Goal: Transaction & Acquisition: Purchase product/service

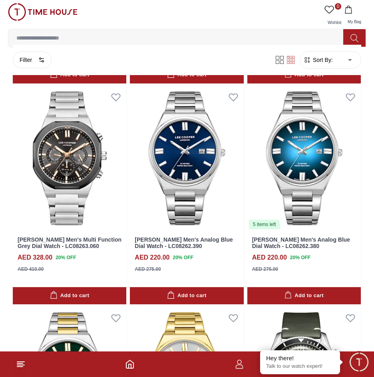
scroll to position [3332, 0]
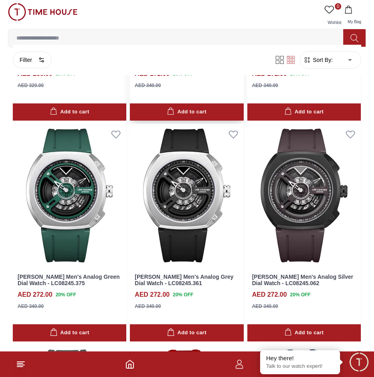
scroll to position [4459, 0]
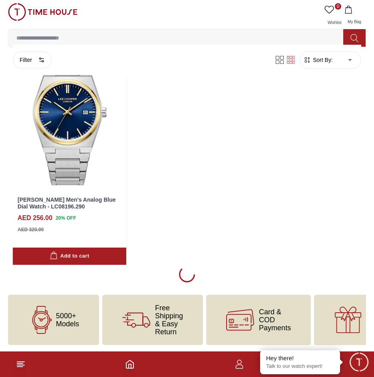
scroll to position [7355, 0]
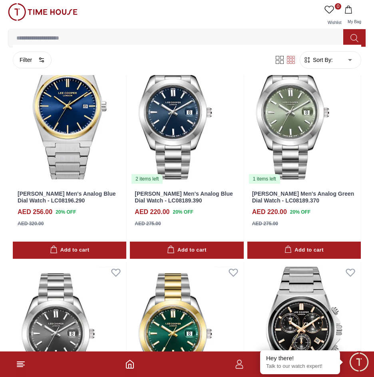
click at [86, 38] on input at bounding box center [178, 38] width 341 height 16
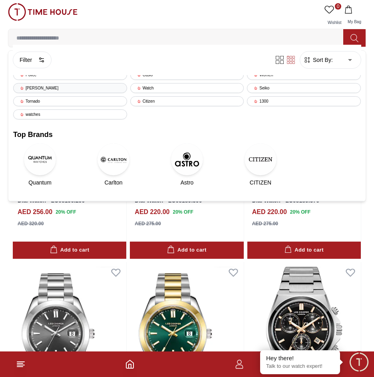
click at [79, 88] on div "[PERSON_NAME]" at bounding box center [70, 88] width 114 height 10
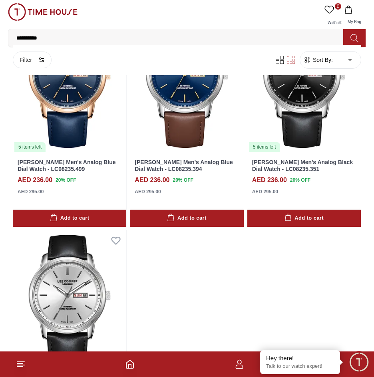
scroll to position [2931, 0]
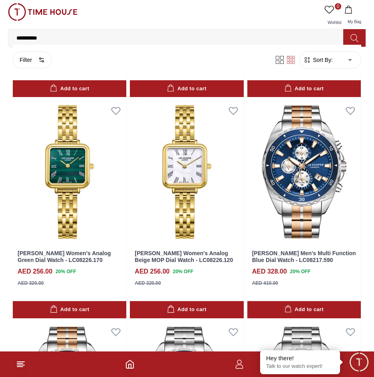
scroll to position [3850, 0]
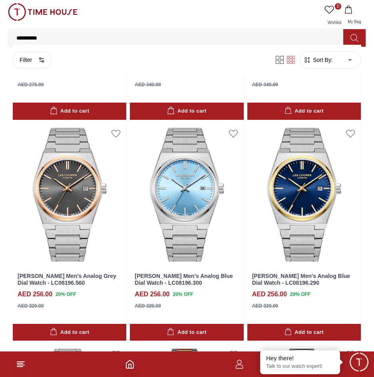
scroll to position [6406, 0]
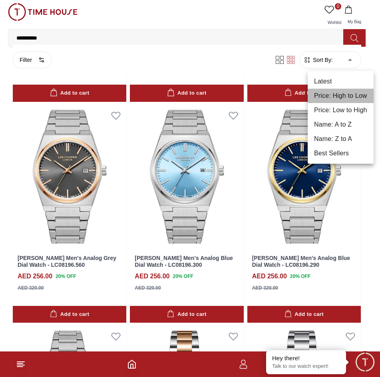
click at [345, 92] on li "Price: High to Low" at bounding box center [341, 96] width 66 height 14
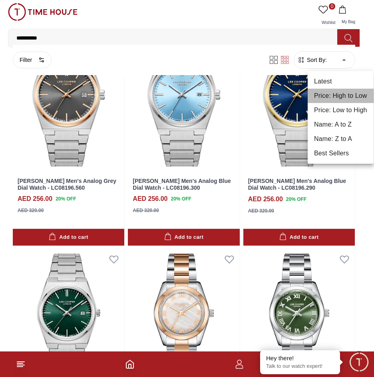
type input "*"
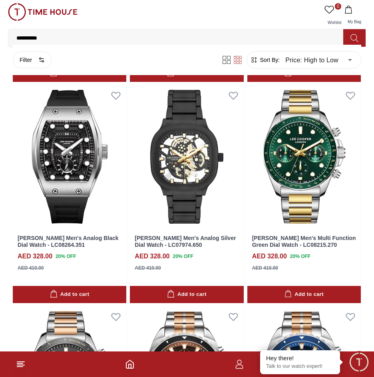
scroll to position [2477, 0]
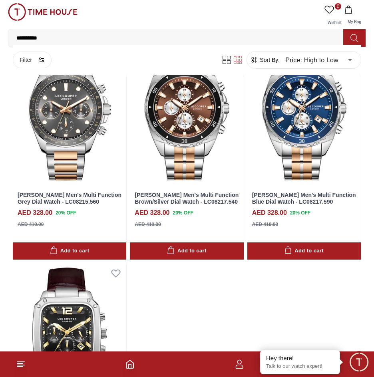
scroll to position [2877, 0]
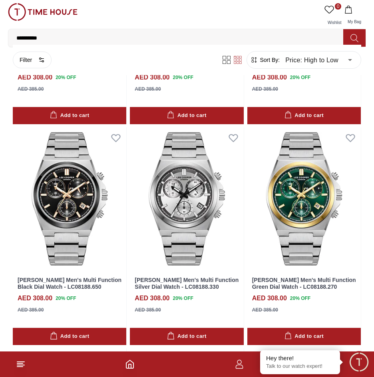
scroll to position [5298, 0]
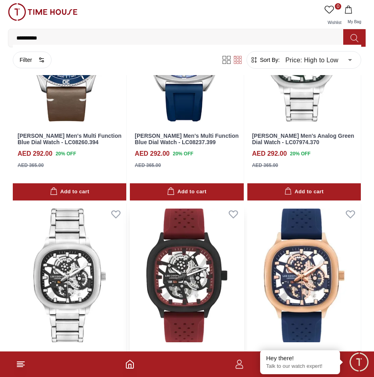
scroll to position [7673, 0]
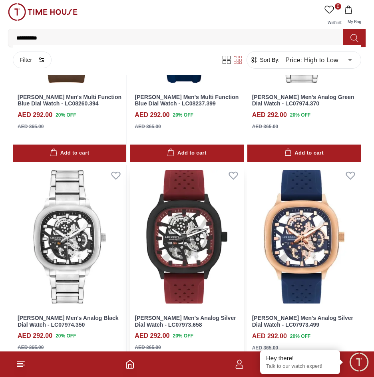
click at [190, 233] on img at bounding box center [186, 236] width 113 height 143
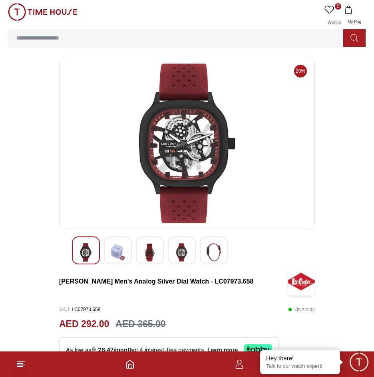
click at [112, 256] on img at bounding box center [118, 252] width 14 height 18
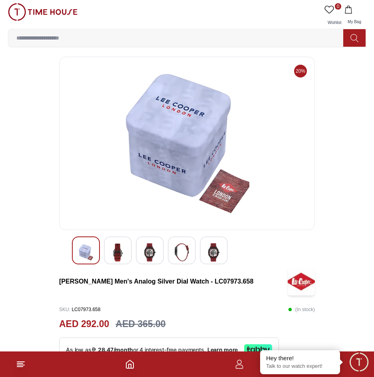
click at [160, 263] on div at bounding box center [150, 251] width 28 height 28
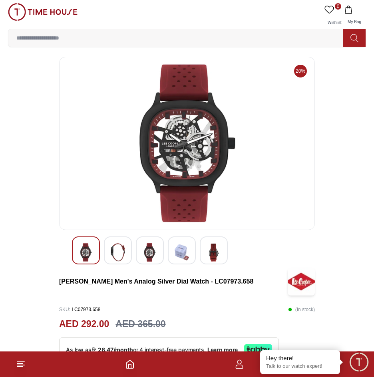
click at [184, 256] on img at bounding box center [182, 252] width 14 height 18
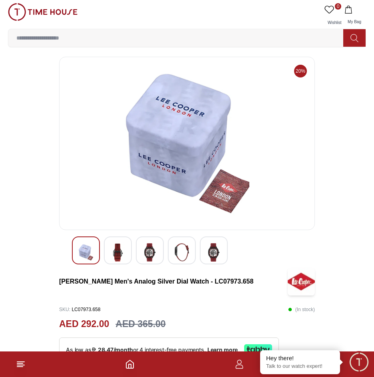
click at [209, 251] on img at bounding box center [214, 252] width 14 height 18
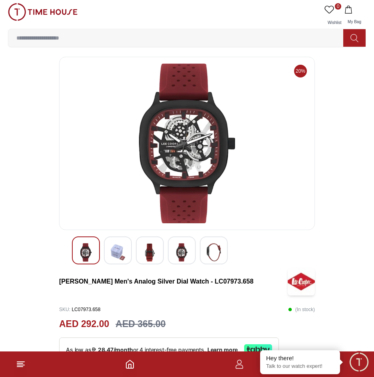
click at [182, 243] on div at bounding box center [182, 251] width 28 height 28
